Goal: Transaction & Acquisition: Download file/media

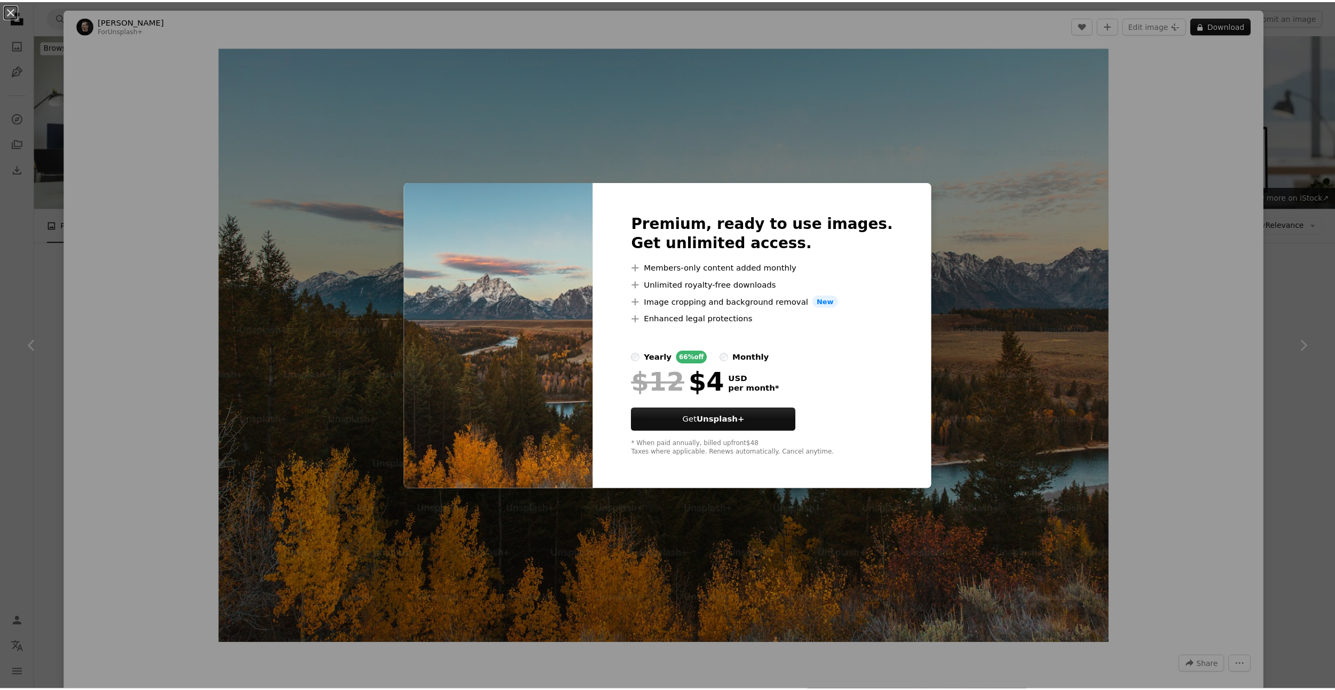
scroll to position [1174, 0]
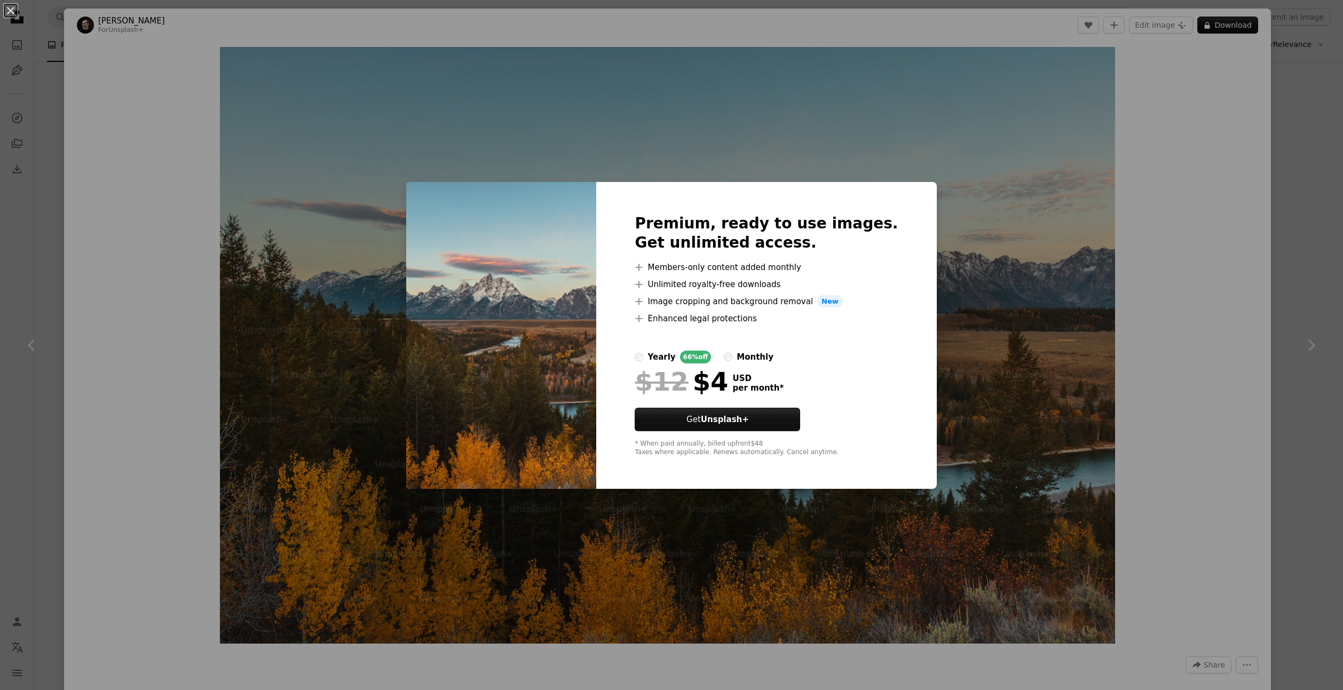
click at [1321, 61] on div "An X shape Premium, ready to use images. Get unlimited access. A plus sign Memb…" at bounding box center [671, 345] width 1343 height 690
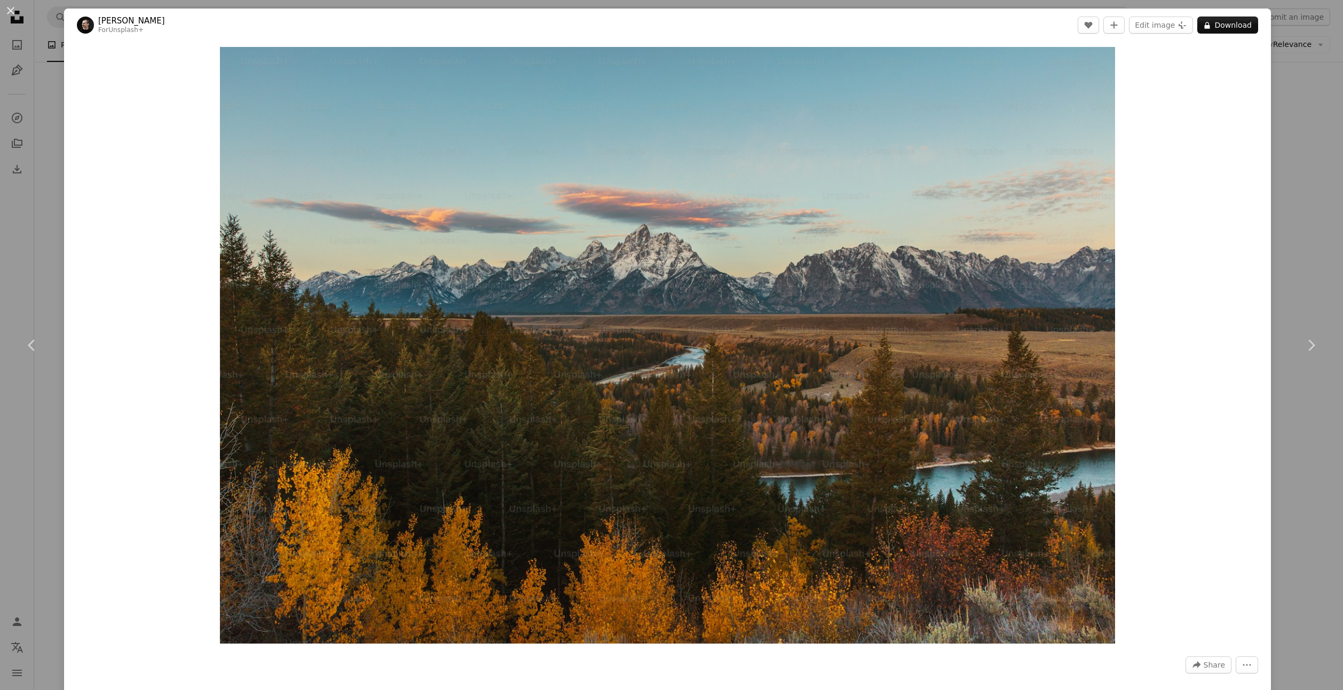
click at [1299, 85] on div "An X shape Chevron left Chevron right [PERSON_NAME] For Unsplash+ A heart A plu…" at bounding box center [671, 345] width 1343 height 690
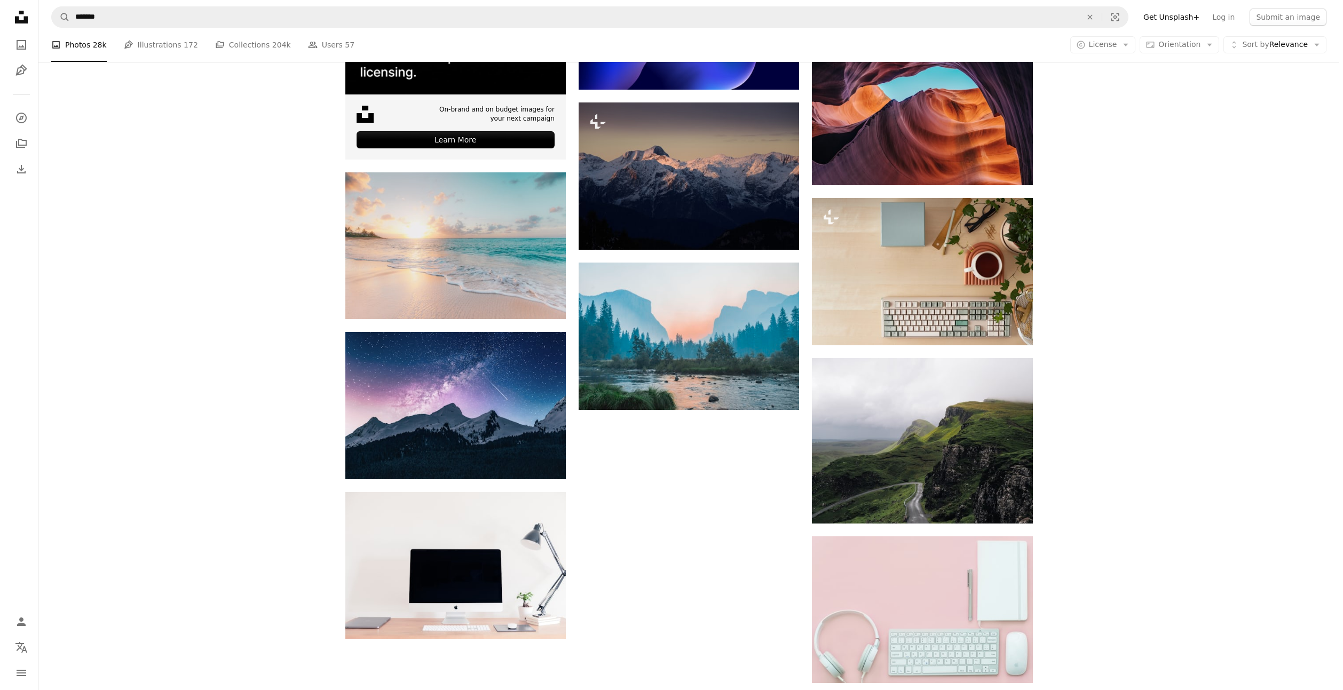
scroll to position [2135, 0]
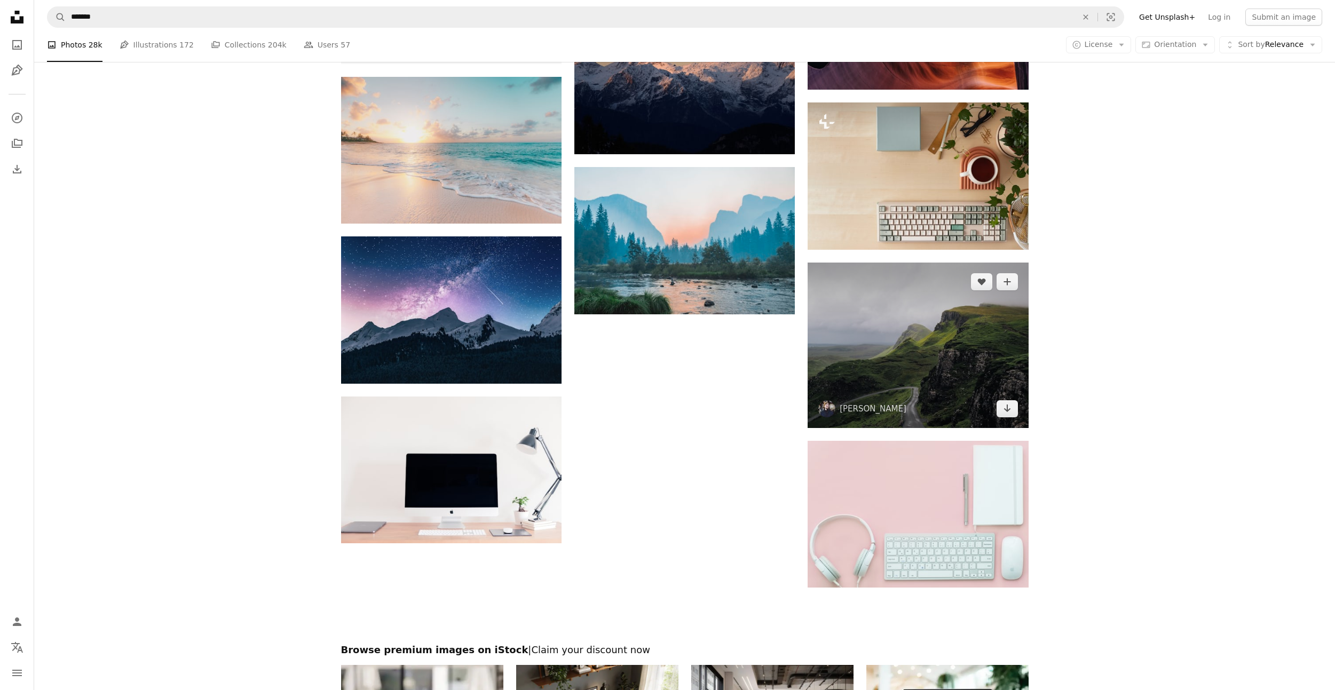
click at [837, 288] on img at bounding box center [917, 345] width 220 height 165
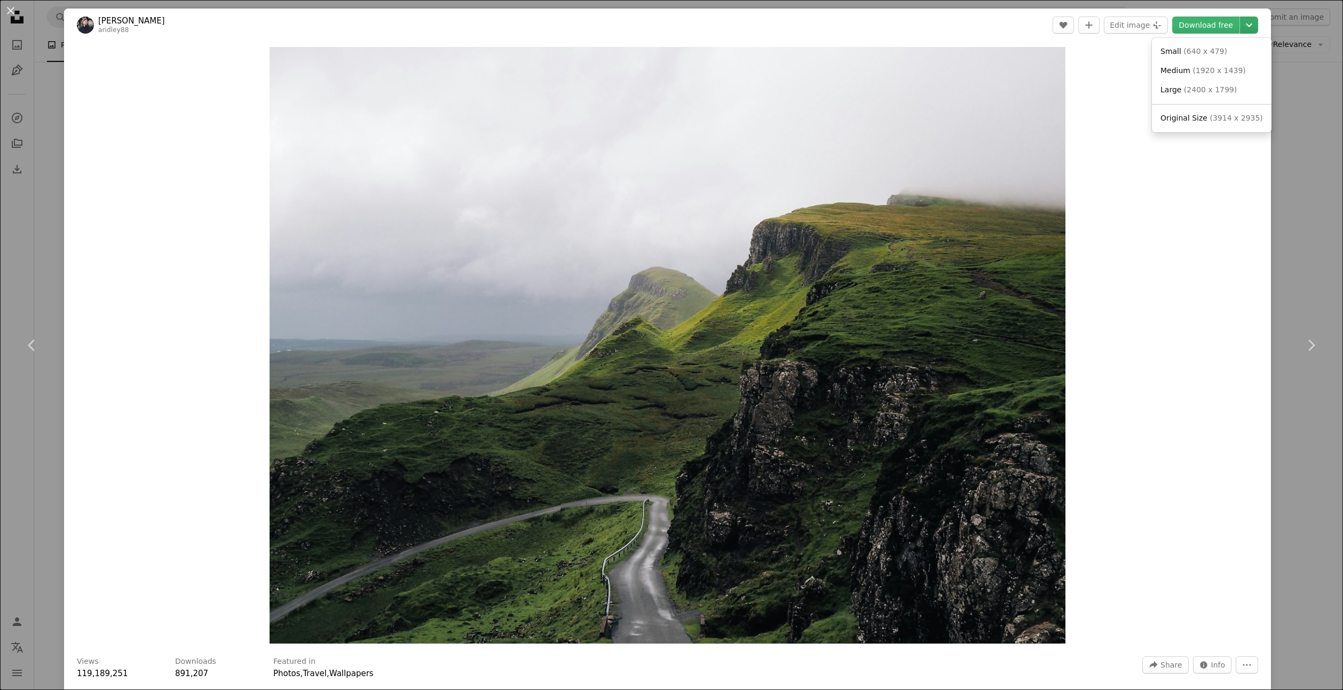
click at [1245, 25] on icon "Chevron down" at bounding box center [1248, 25] width 17 height 13
click at [1209, 120] on span "( 3914 x 2935 )" at bounding box center [1235, 118] width 53 height 9
